Goal: Information Seeking & Learning: Find specific fact

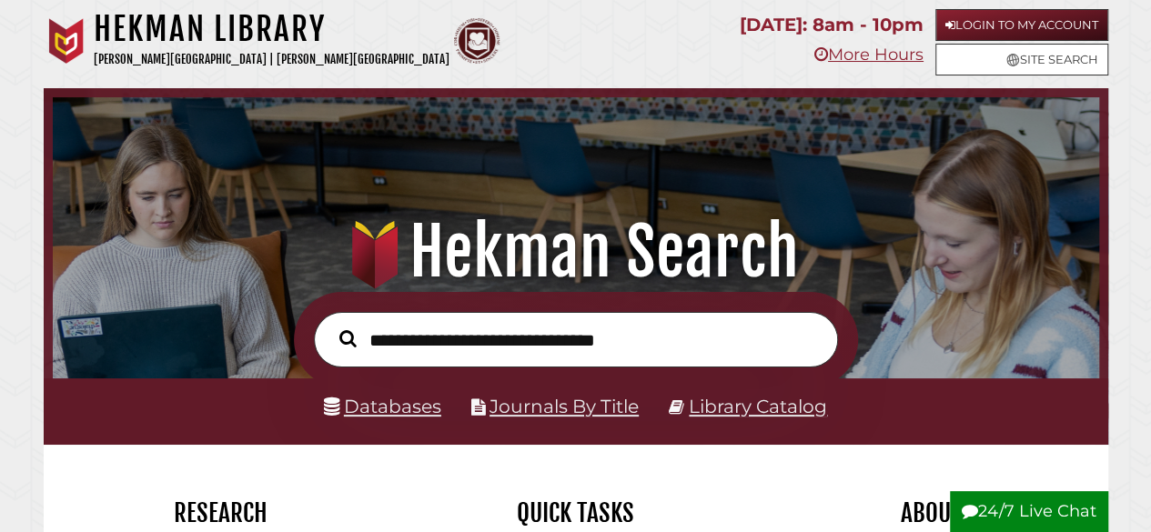
scroll to position [346, 1038]
click at [994, 23] on link "Login to My Account" at bounding box center [1022, 25] width 173 height 32
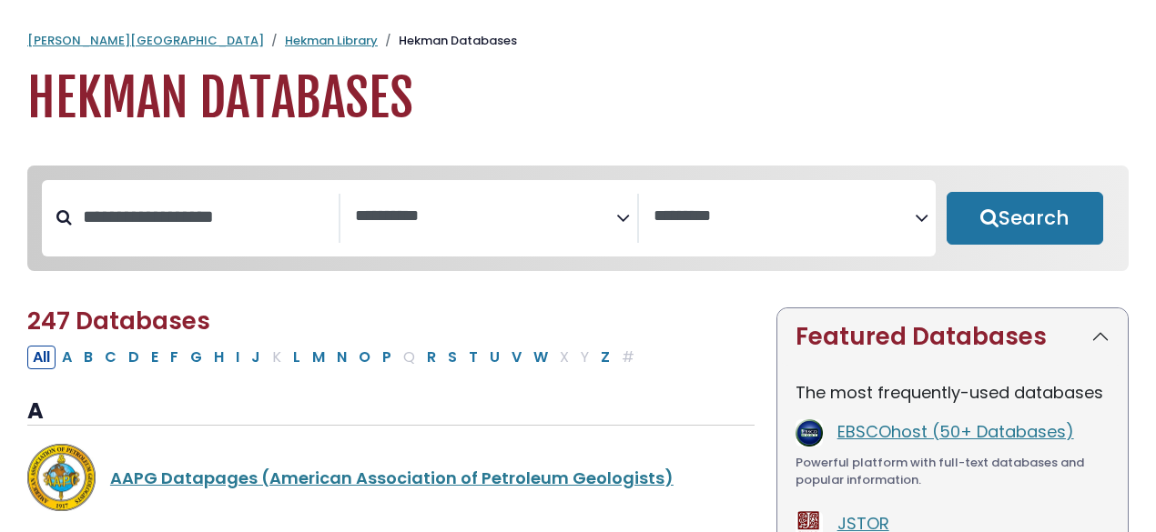
select select "Database Subject Filter"
select select "Database Vendors Filter"
click at [200, 229] on input "Search database by title or keyword" at bounding box center [205, 217] width 267 height 30
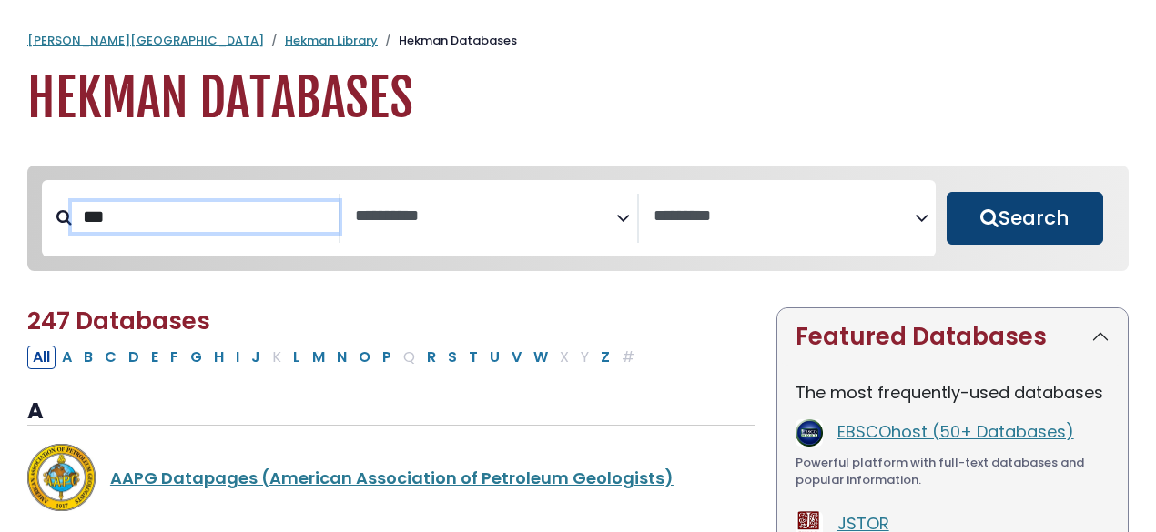
type input "***"
click at [979, 202] on button "Search" at bounding box center [1025, 218] width 157 height 53
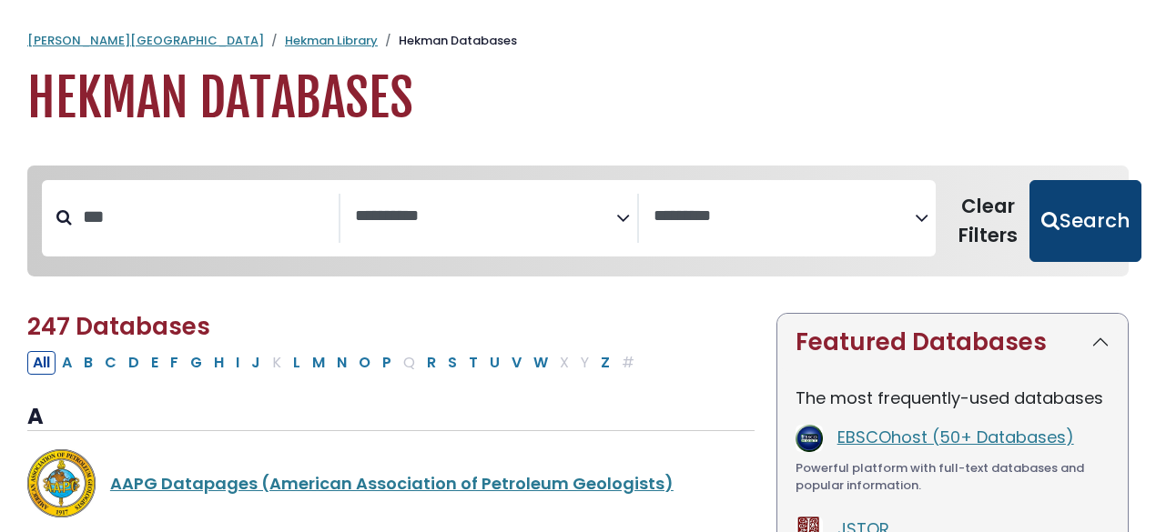
select select "Database Subject Filter"
select select "Database Vendors Filter"
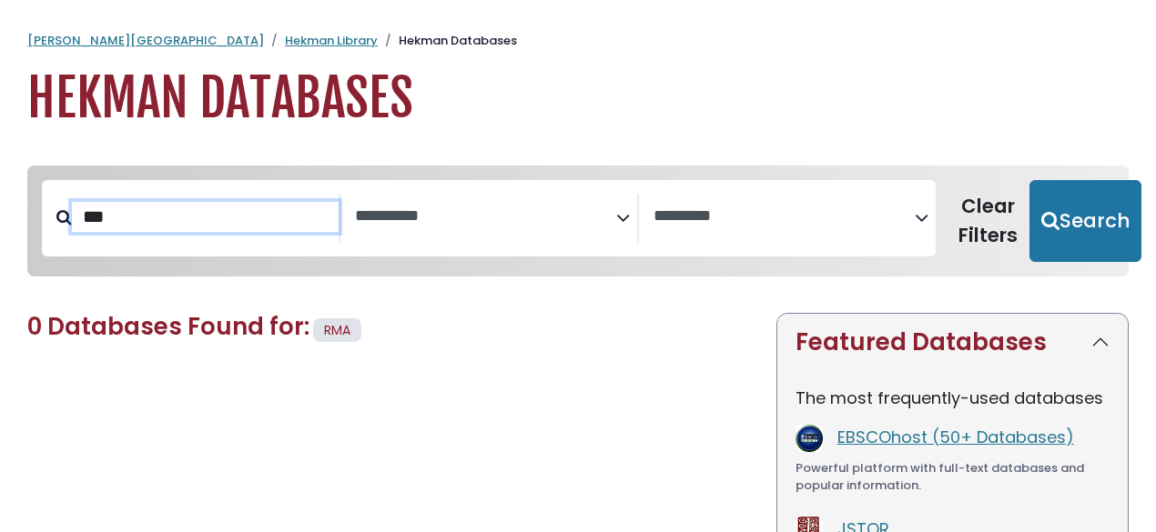
click at [147, 223] on input "***" at bounding box center [205, 217] width 267 height 30
type input "*"
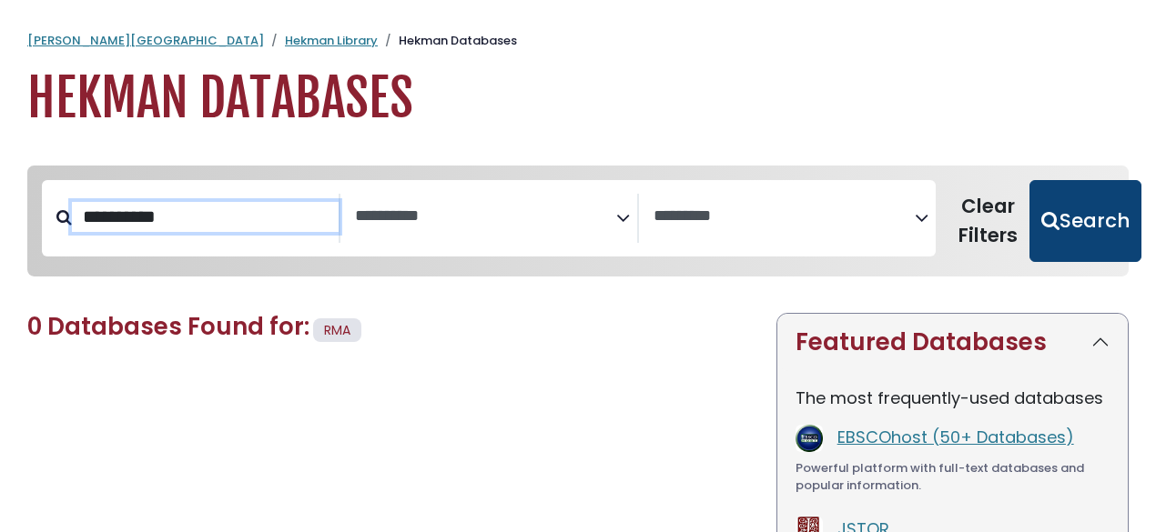
type input "**********"
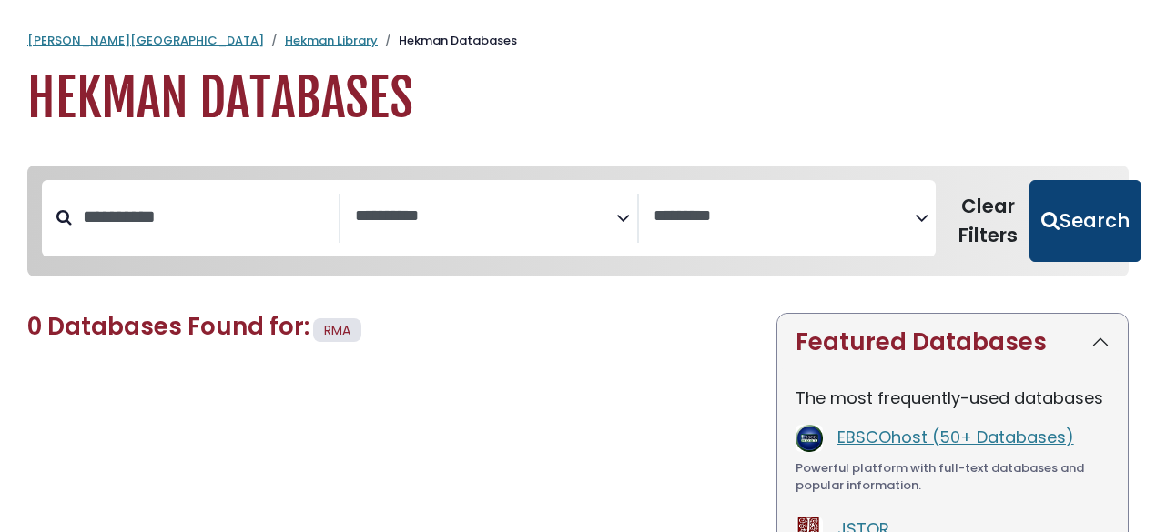
click at [1063, 230] on button "Search" at bounding box center [1085, 221] width 112 height 82
select select "Database Subject Filter"
select select "Database Vendors Filter"
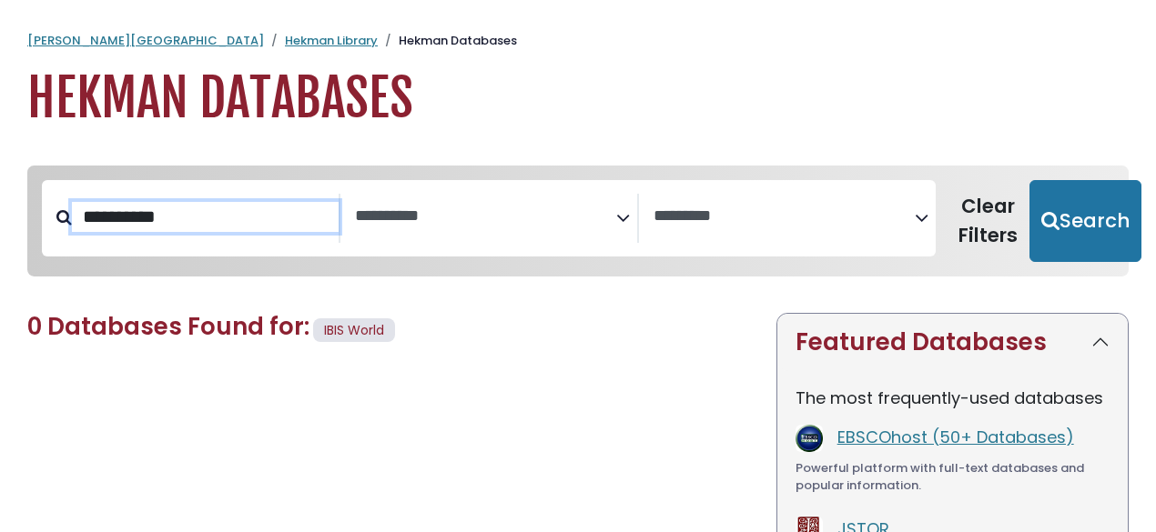
click at [238, 222] on input "**********" at bounding box center [205, 217] width 267 height 30
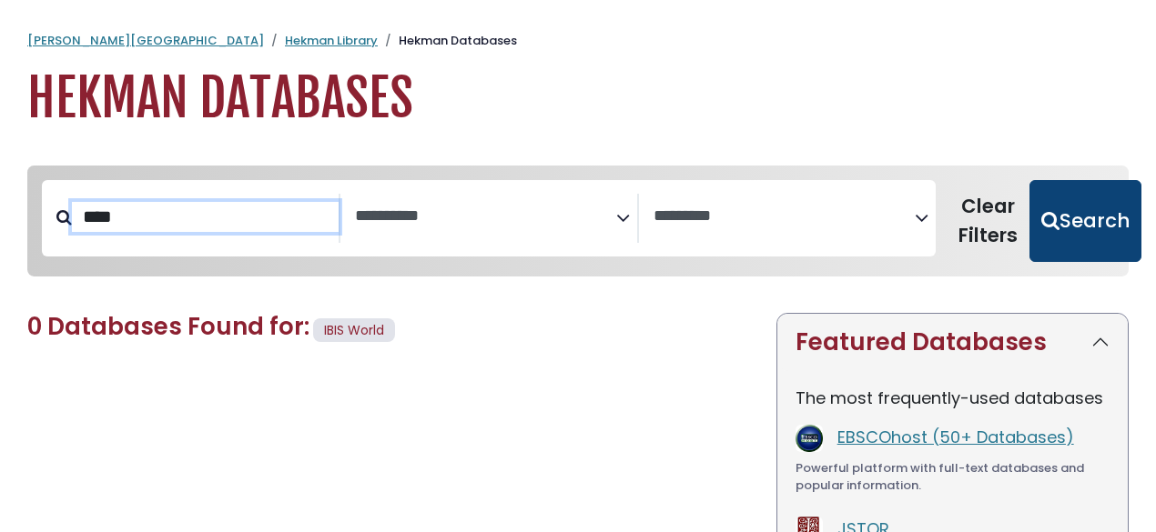
type input "****"
click at [1077, 224] on button "Search" at bounding box center [1085, 221] width 112 height 82
select select "Database Subject Filter"
select select "Database Vendors Filter"
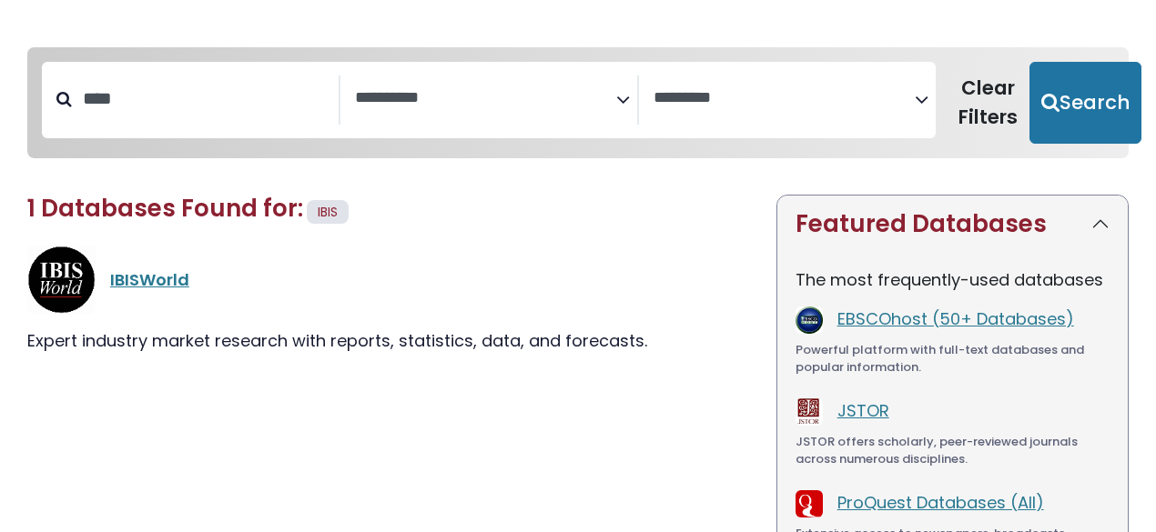
scroll to position [140, 0]
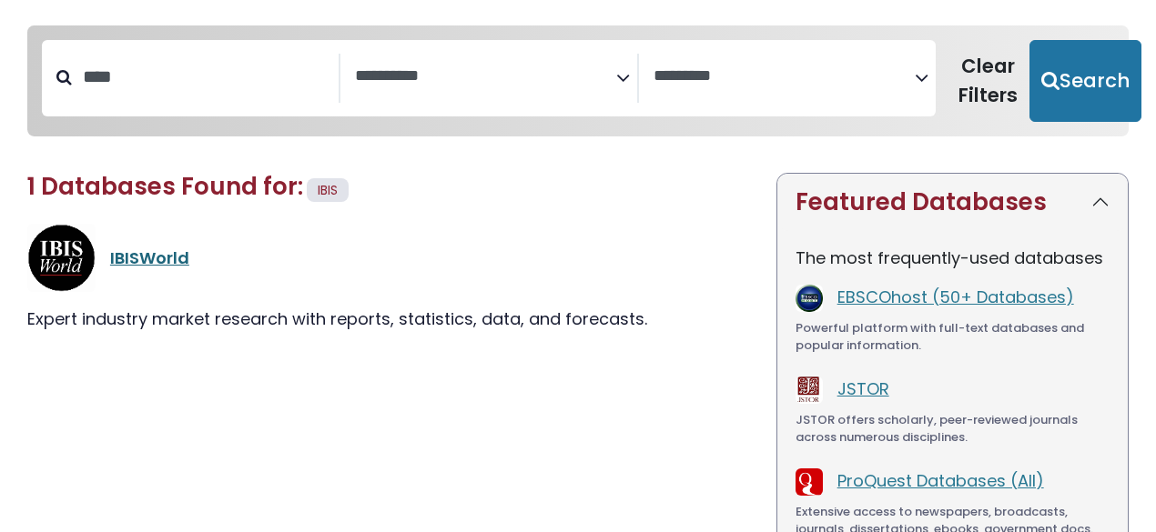
click at [140, 253] on link "IBISWorld" at bounding box center [149, 258] width 79 height 23
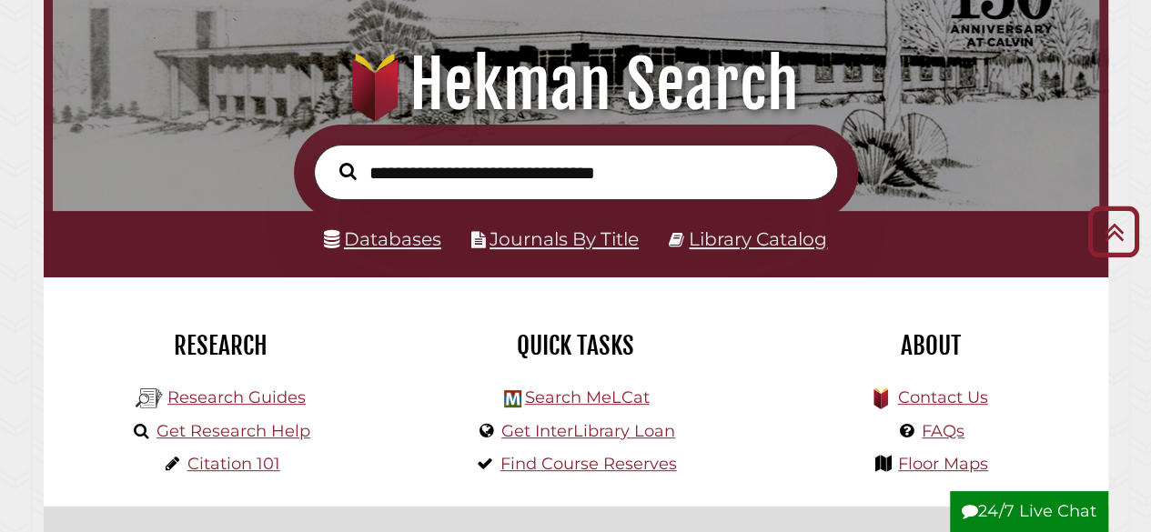
scroll to position [163, 0]
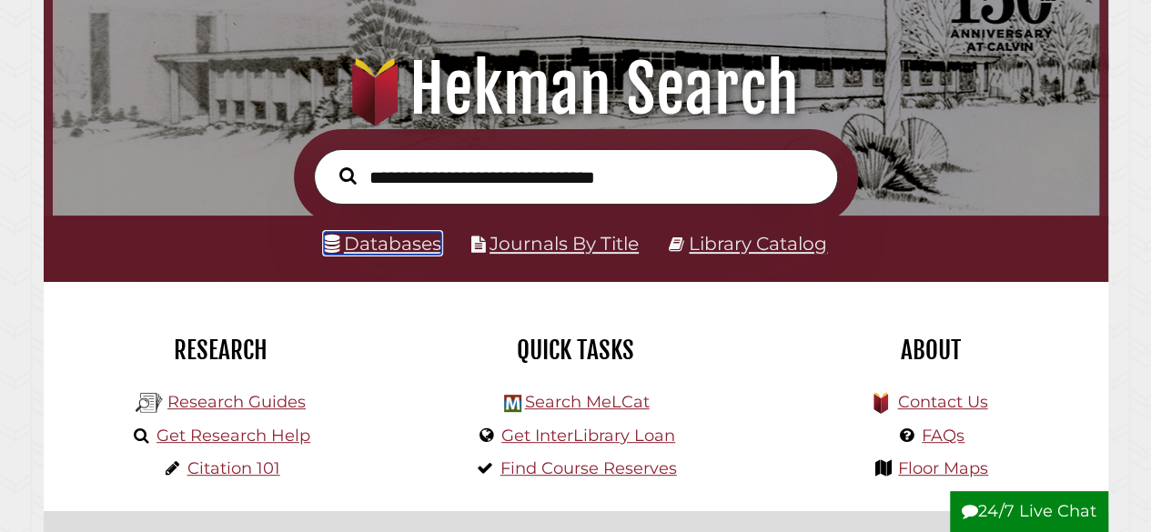
click at [377, 241] on link "Databases" at bounding box center [382, 243] width 117 height 23
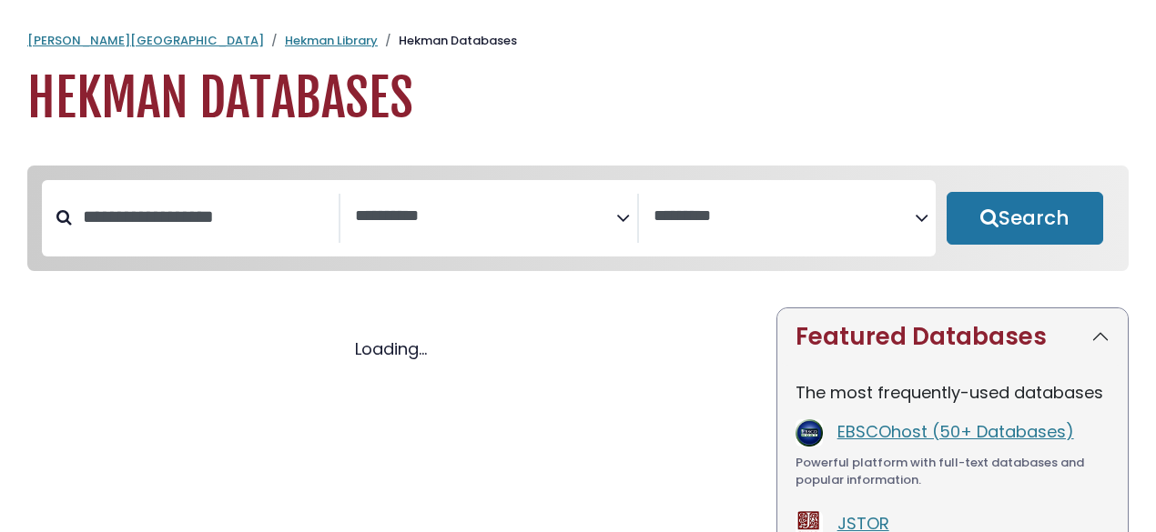
select select "Database Subject Filter"
select select "Database Vendors Filter"
select select "Database Subject Filter"
select select "Database Vendors Filter"
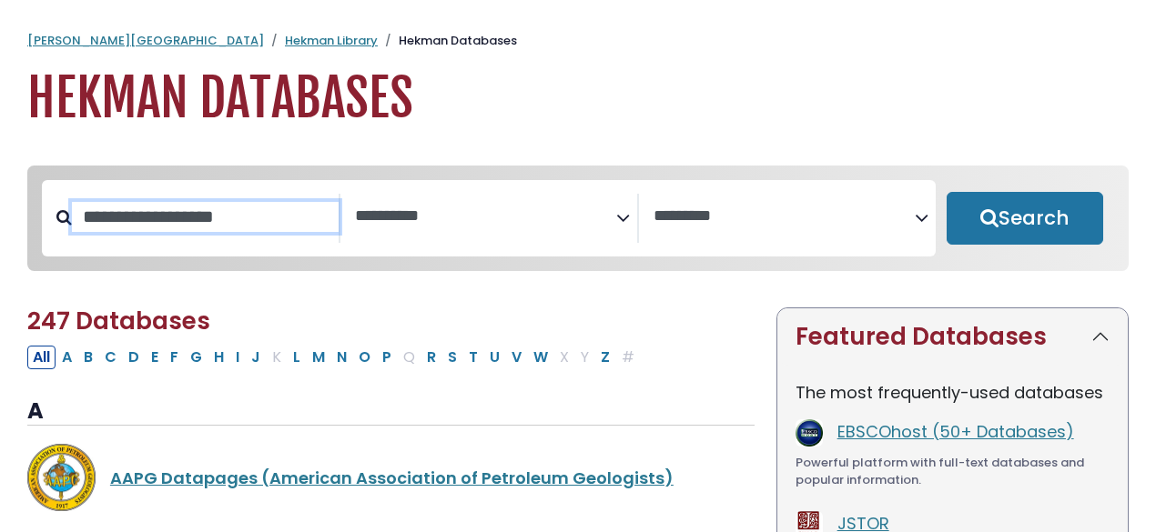
click at [193, 232] on input "Search database by title or keyword" at bounding box center [205, 217] width 267 height 30
type input "****"
click at [947, 192] on button "Search" at bounding box center [1025, 218] width 157 height 53
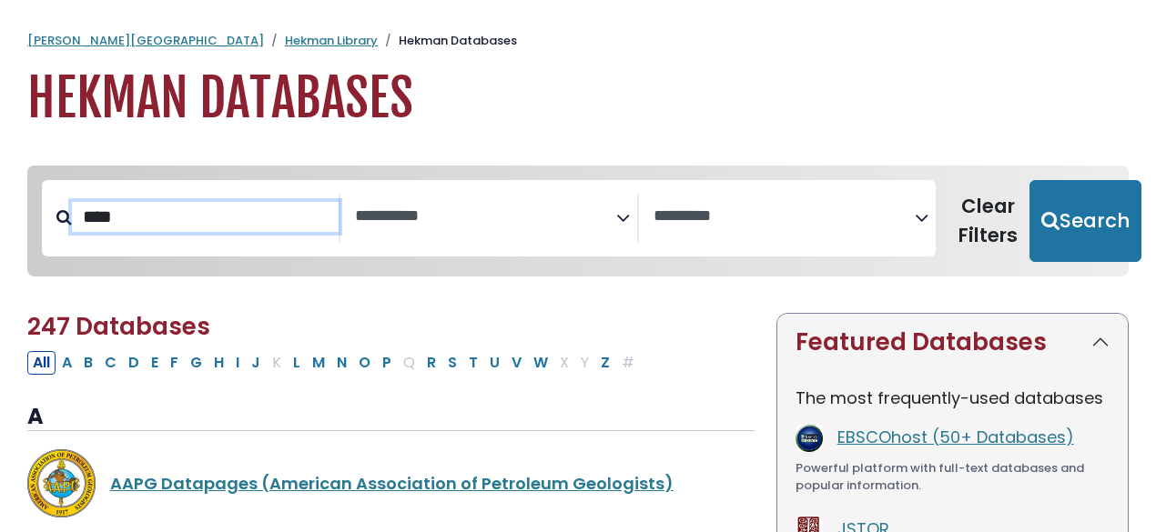
select select "Database Subject Filter"
select select "Database Vendors Filter"
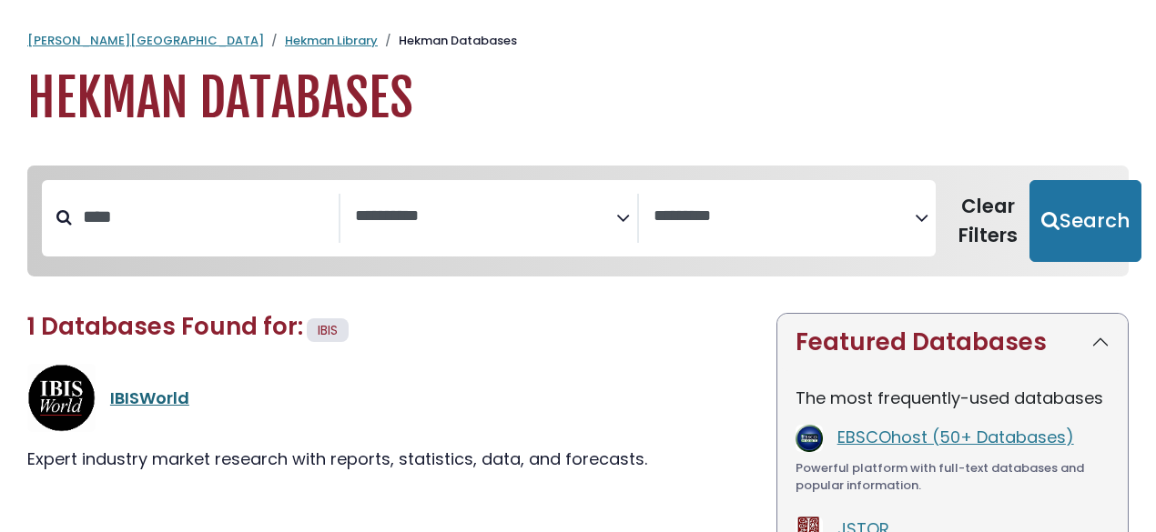
click at [162, 390] on link "IBISWorld" at bounding box center [149, 398] width 79 height 23
